Goal: Information Seeking & Learning: Understand process/instructions

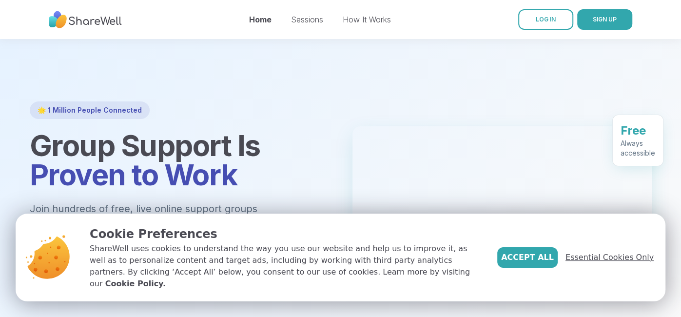
click at [595, 263] on span "Essential Cookies Only" at bounding box center [609, 257] width 88 height 12
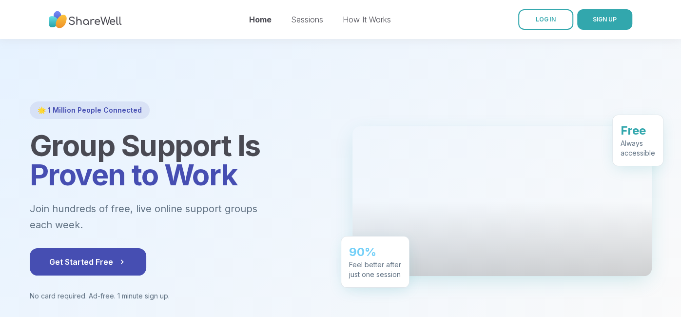
click at [511, 137] on div at bounding box center [501, 201] width 299 height 150
click at [364, 21] on link "How It Works" at bounding box center [367, 20] width 48 height 10
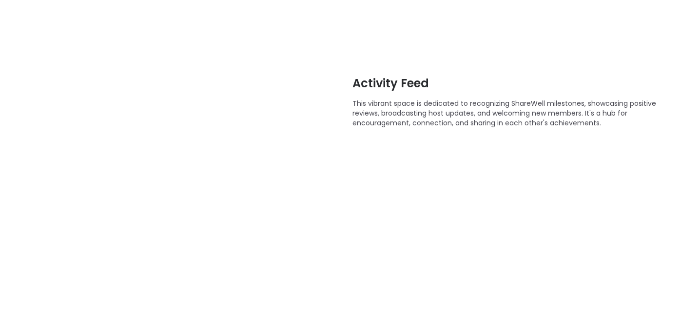
scroll to position [545, 0]
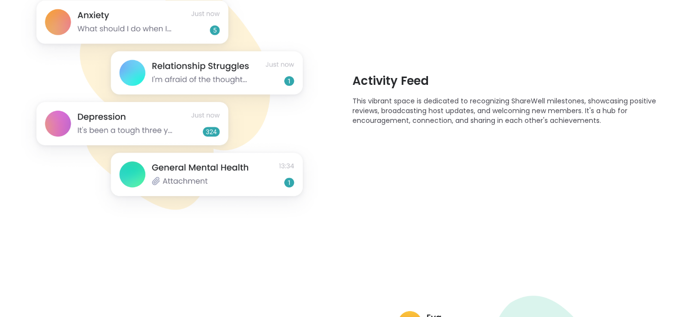
click at [171, 176] on img at bounding box center [172, 98] width 304 height 259
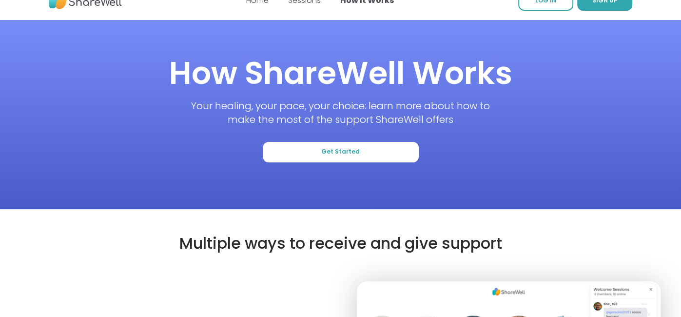
scroll to position [0, 0]
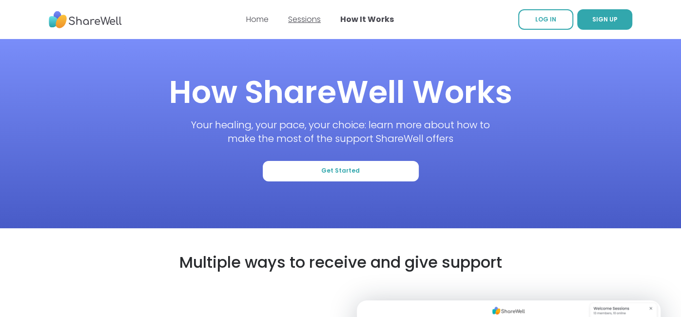
click at [312, 21] on link "Sessions" at bounding box center [304, 19] width 33 height 11
